Goal: Navigation & Orientation: Find specific page/section

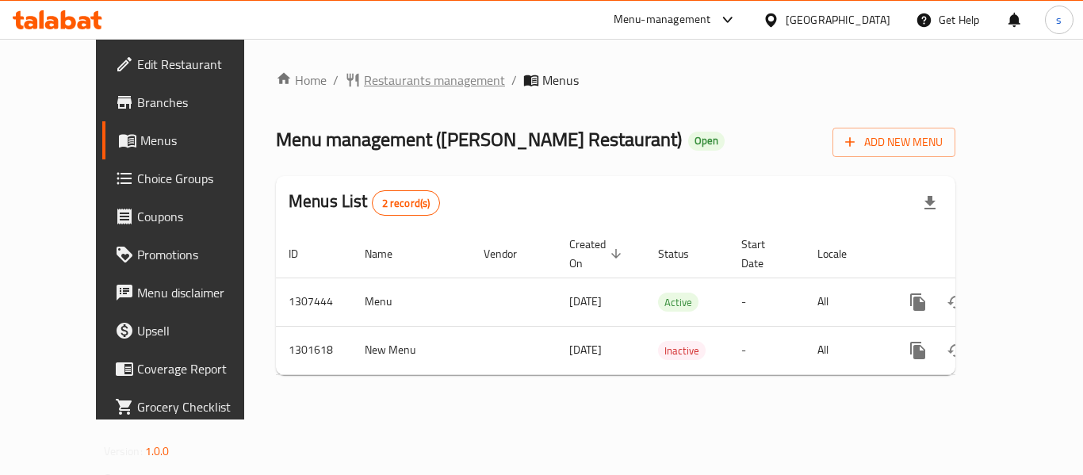
click at [364, 86] on span "Restaurants management" at bounding box center [434, 80] width 141 height 19
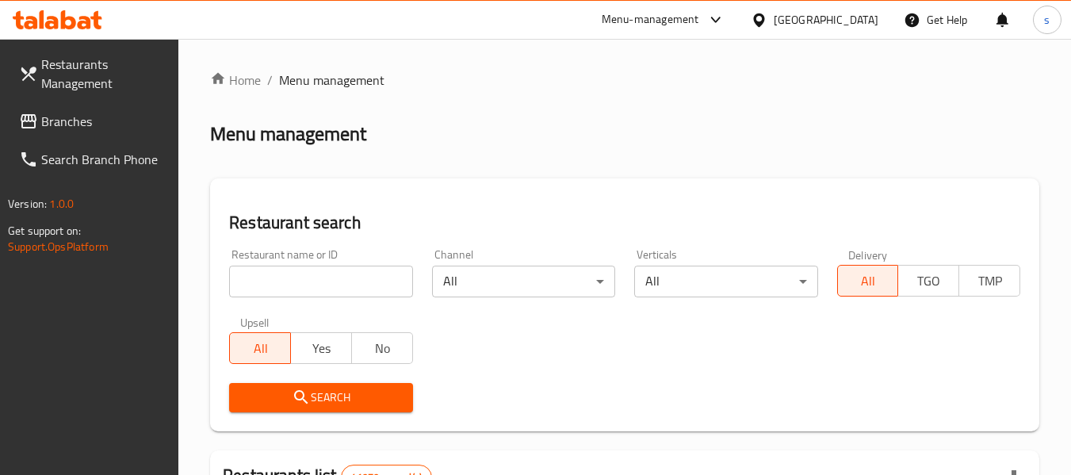
click at [66, 116] on span "Branches" at bounding box center [103, 121] width 125 height 19
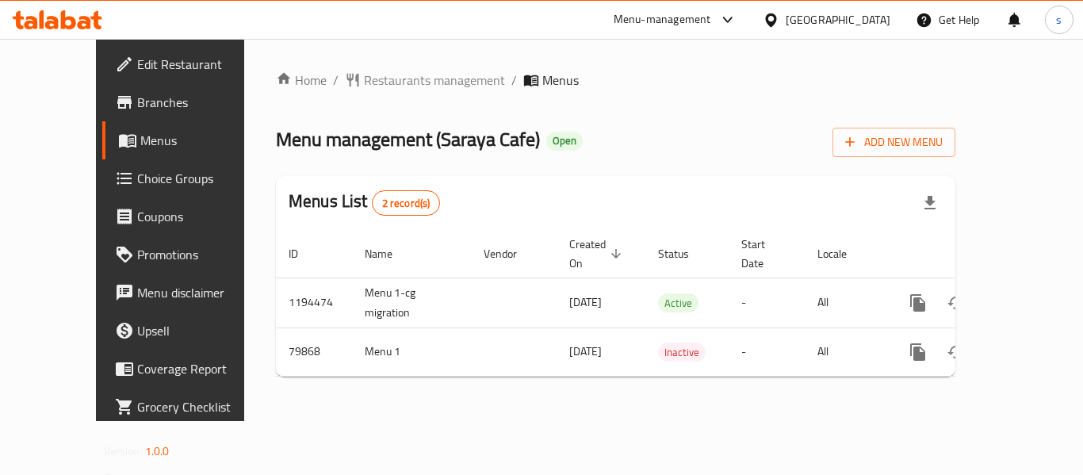
click at [365, 140] on span "Menu management ( Saraya Cafe )" at bounding box center [408, 139] width 264 height 36
click at [388, 86] on span "Restaurants management" at bounding box center [434, 80] width 141 height 19
